Goal: Check status: Check status

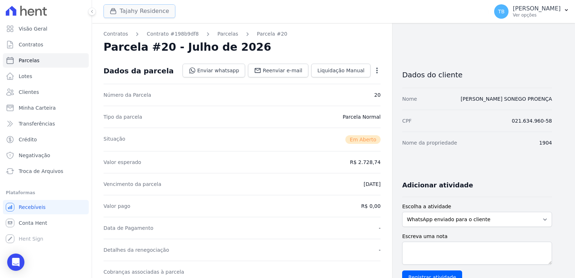
click at [155, 12] on button "Tajahy Residence" at bounding box center [139, 11] width 72 height 14
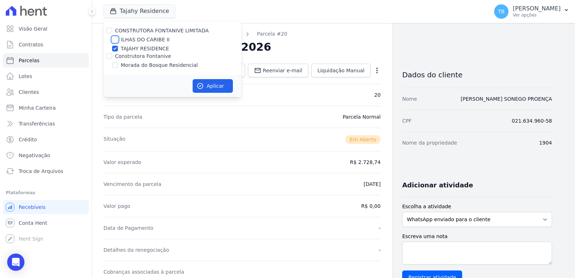
click at [117, 39] on input "ILHAS DO CARIBE II" at bounding box center [115, 40] width 6 height 6
checkbox input "true"
click at [117, 39] on input "ILHAS DO CARIBE II" at bounding box center [115, 40] width 6 height 6
checkbox input "false"
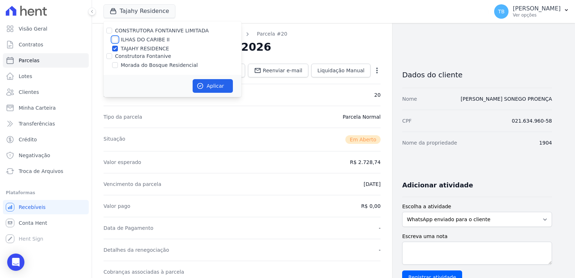
checkbox input "false"
click at [115, 48] on input "TAJAHY RESIDENCE" at bounding box center [115, 49] width 6 height 6
checkbox input "false"
click at [107, 56] on input "Construtora Fontanive" at bounding box center [109, 56] width 6 height 6
checkbox input "true"
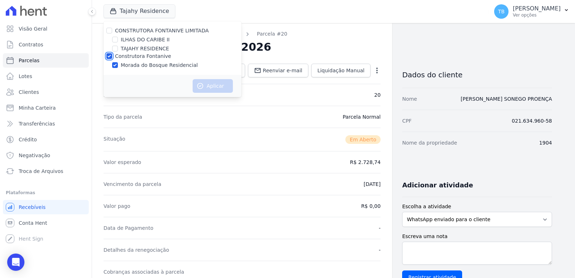
checkbox input "true"
click at [212, 81] on button "Aplicar" at bounding box center [213, 86] width 40 height 14
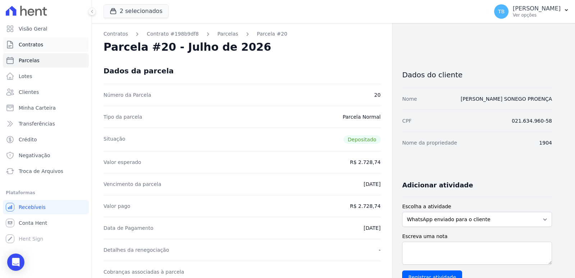
click at [40, 47] on span "Contratos" at bounding box center [31, 44] width 24 height 7
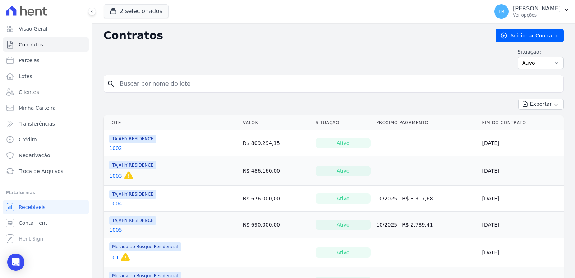
click at [142, 85] on input "search" at bounding box center [337, 84] width 445 height 14
type input "244"
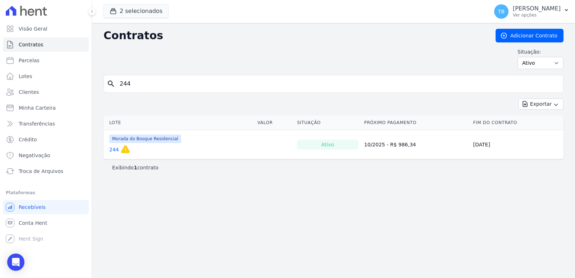
click at [116, 150] on link "244" at bounding box center [114, 149] width 10 height 7
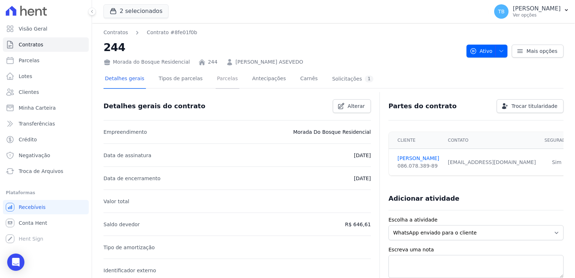
click at [216, 78] on link "Parcelas" at bounding box center [228, 79] width 24 height 19
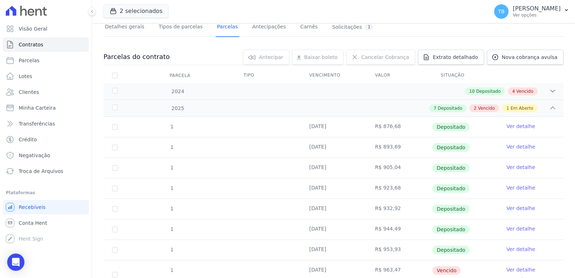
scroll to position [134, 0]
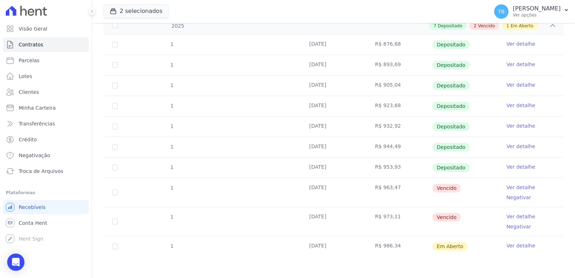
click at [490, 147] on link "Ver detalhe" at bounding box center [520, 146] width 29 height 7
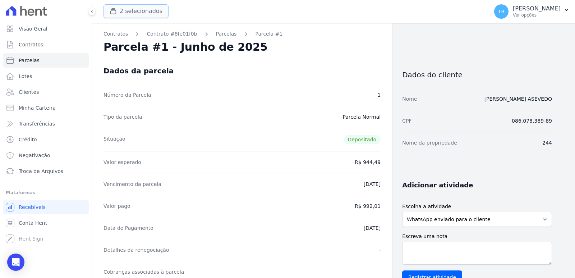
click at [133, 14] on button "2 selecionados" at bounding box center [135, 11] width 65 height 14
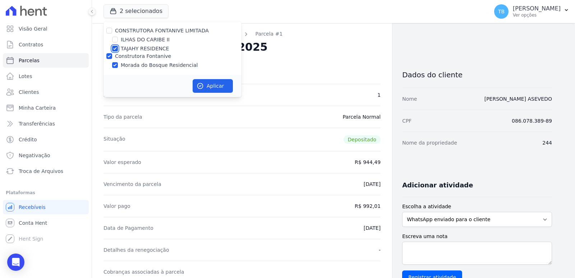
click at [116, 47] on input "TAJAHY RESIDENCE" at bounding box center [115, 49] width 6 height 6
checkbox input "false"
click at [202, 84] on icon "button" at bounding box center [200, 85] width 5 height 5
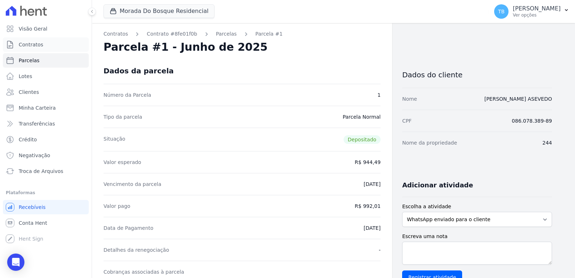
click at [34, 42] on span "Contratos" at bounding box center [31, 44] width 24 height 7
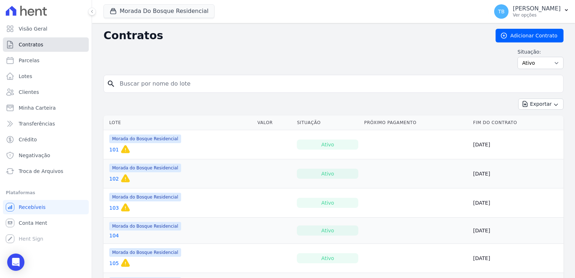
click at [39, 42] on span "Contratos" at bounding box center [31, 44] width 24 height 7
click at [128, 83] on input "search" at bounding box center [337, 84] width 445 height 14
drag, startPoint x: 159, startPoint y: 87, endPoint x: 154, endPoint y: 90, distance: 5.8
click at [160, 87] on input "search" at bounding box center [337, 84] width 445 height 14
type input "301"
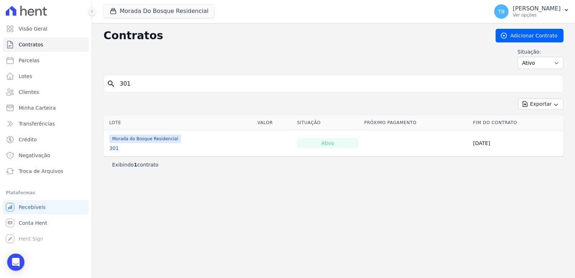
click at [112, 148] on link "301" at bounding box center [114, 147] width 10 height 7
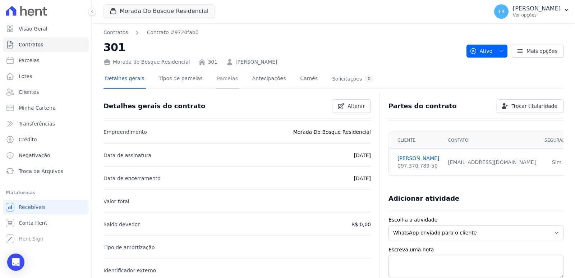
click at [220, 82] on link "Parcelas" at bounding box center [228, 79] width 24 height 19
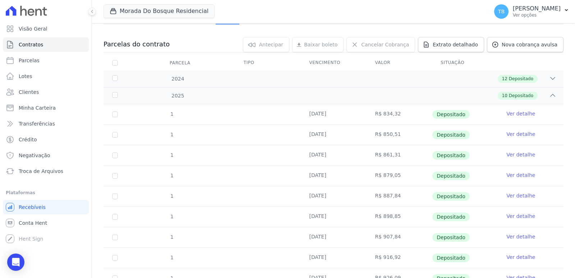
scroll to position [117, 0]
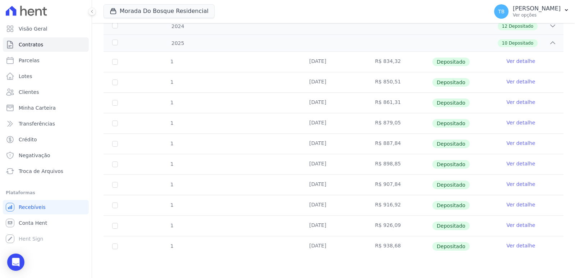
click at [490, 230] on link "Ver detalhe" at bounding box center [520, 245] width 29 height 7
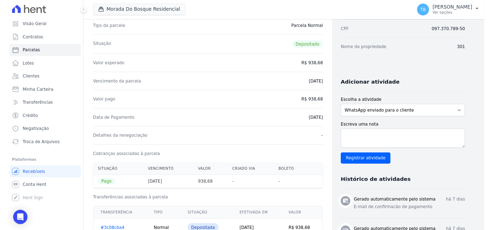
scroll to position [144, 0]
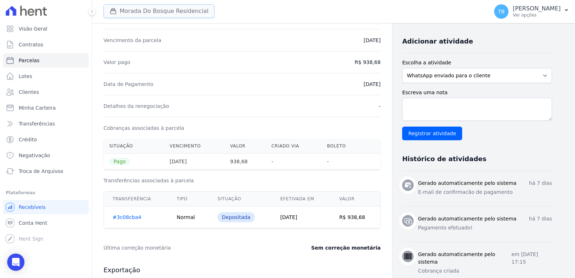
click at [135, 13] on button "Morada Do Bosque Residencial" at bounding box center [158, 11] width 111 height 14
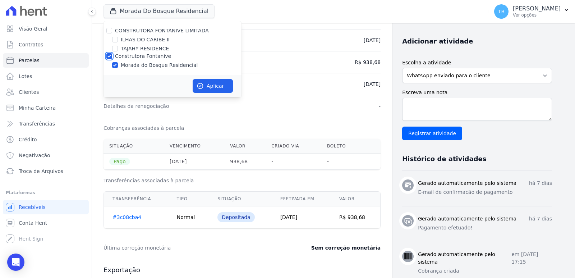
click at [107, 56] on input "Construtora Fontanive" at bounding box center [109, 56] width 6 height 6
checkbox input "false"
drag, startPoint x: 116, startPoint y: 41, endPoint x: 124, endPoint y: 54, distance: 15.0
click at [116, 40] on input "ILHAS DO CARIBE II" at bounding box center [115, 40] width 6 height 6
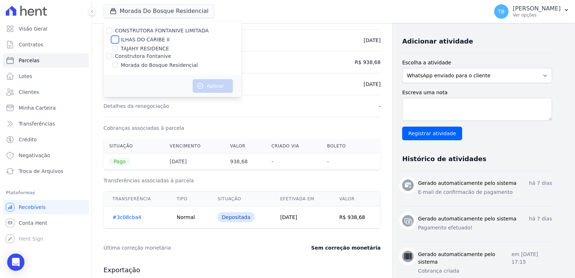
checkbox input "true"
click at [210, 86] on button "Aplicar" at bounding box center [213, 86] width 40 height 14
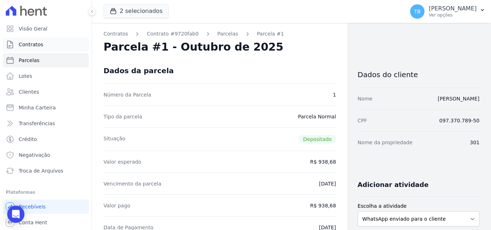
click at [35, 44] on span "Contratos" at bounding box center [31, 44] width 24 height 7
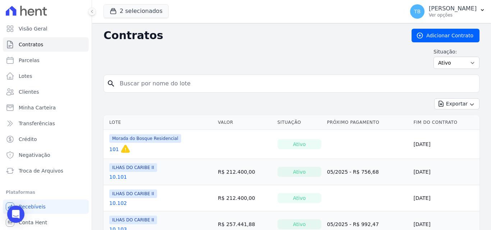
click at [136, 80] on input "search" at bounding box center [295, 84] width 361 height 14
type input "3.303"
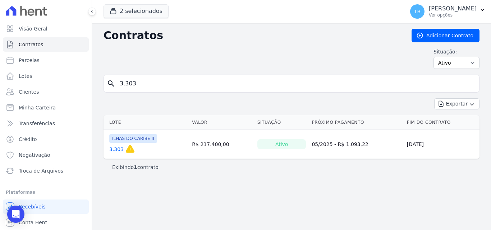
click at [115, 150] on link "3.303" at bounding box center [116, 149] width 14 height 7
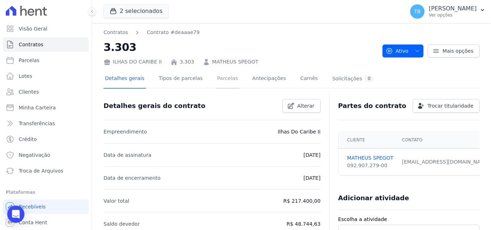
click at [220, 78] on link "Parcelas" at bounding box center [228, 79] width 24 height 19
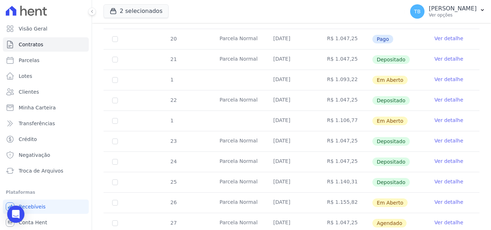
scroll to position [287, 0]
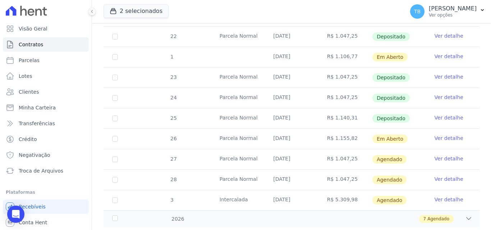
click at [438, 94] on link "Ver detalhe" at bounding box center [448, 97] width 29 height 7
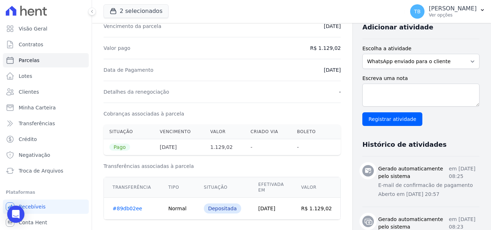
scroll to position [144, 0]
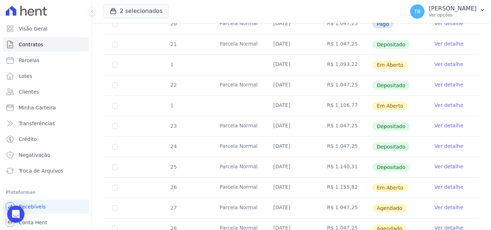
scroll to position [287, 0]
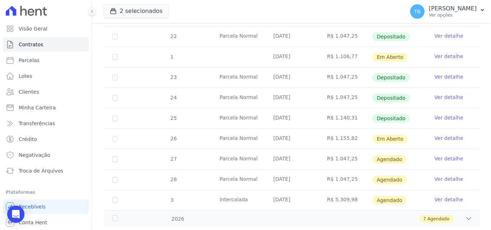
click at [434, 73] on link "Ver detalhe" at bounding box center [448, 76] width 29 height 7
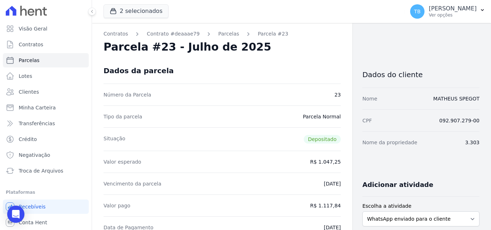
scroll to position [108, 0]
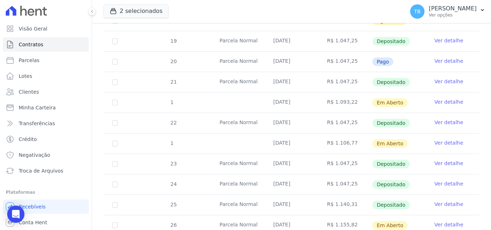
scroll to position [216, 0]
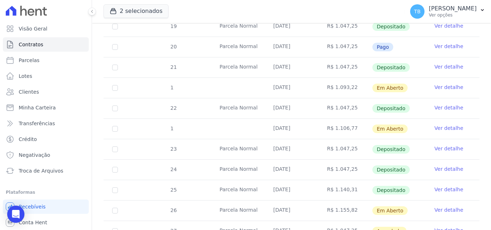
click at [446, 166] on link "Ver detalhe" at bounding box center [448, 169] width 29 height 7
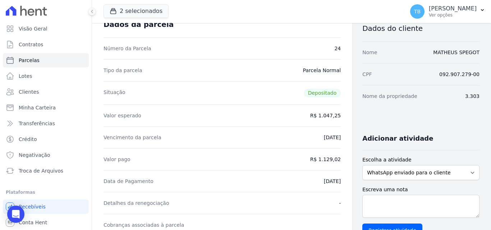
scroll to position [108, 0]
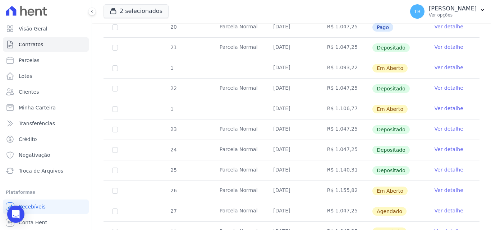
scroll to position [300, 0]
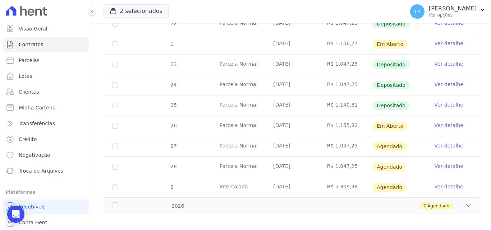
click at [443, 101] on link "Ver detalhe" at bounding box center [448, 104] width 29 height 7
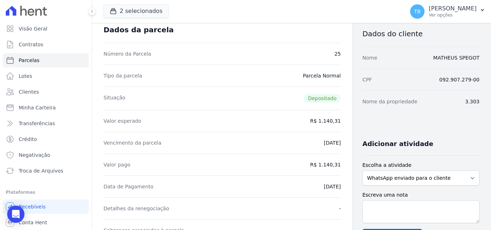
scroll to position [108, 0]
